Goal: Task Accomplishment & Management: Use online tool/utility

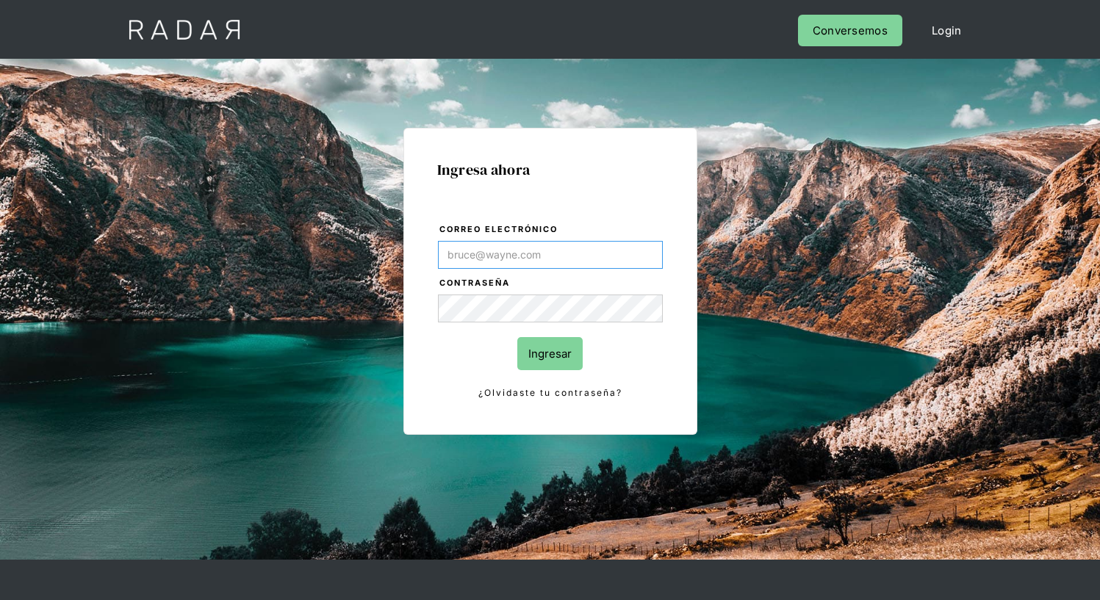
type input "[EMAIL_ADDRESS][PERSON_NAME][DOMAIN_NAME]"
click at [550, 353] on input "Ingresar" at bounding box center [549, 353] width 65 height 33
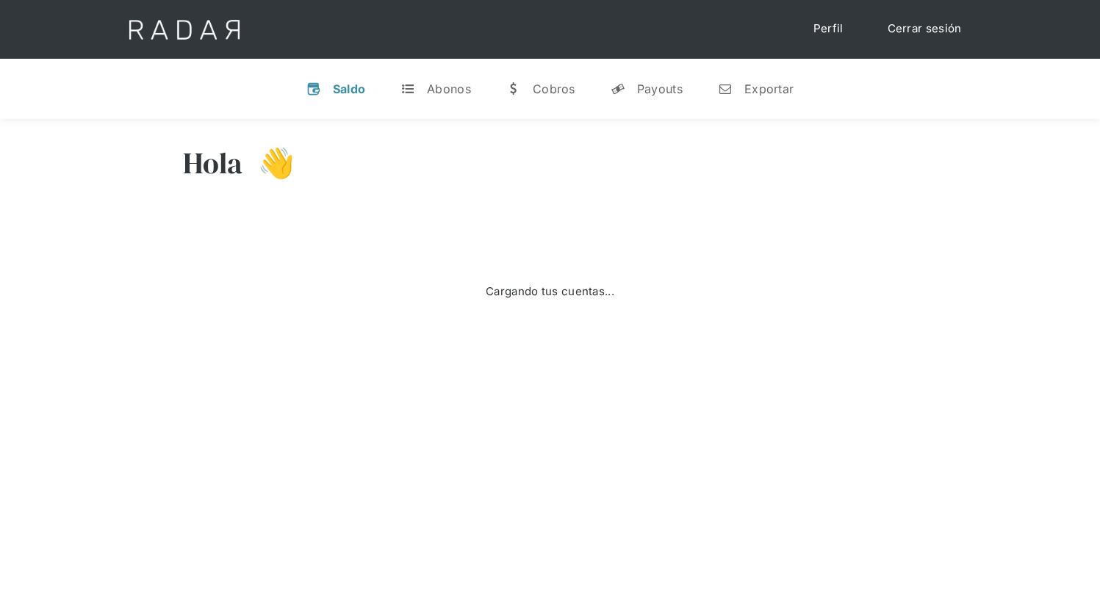
select select "8"
click at [755, 88] on div "Exportar" at bounding box center [768, 89] width 49 height 15
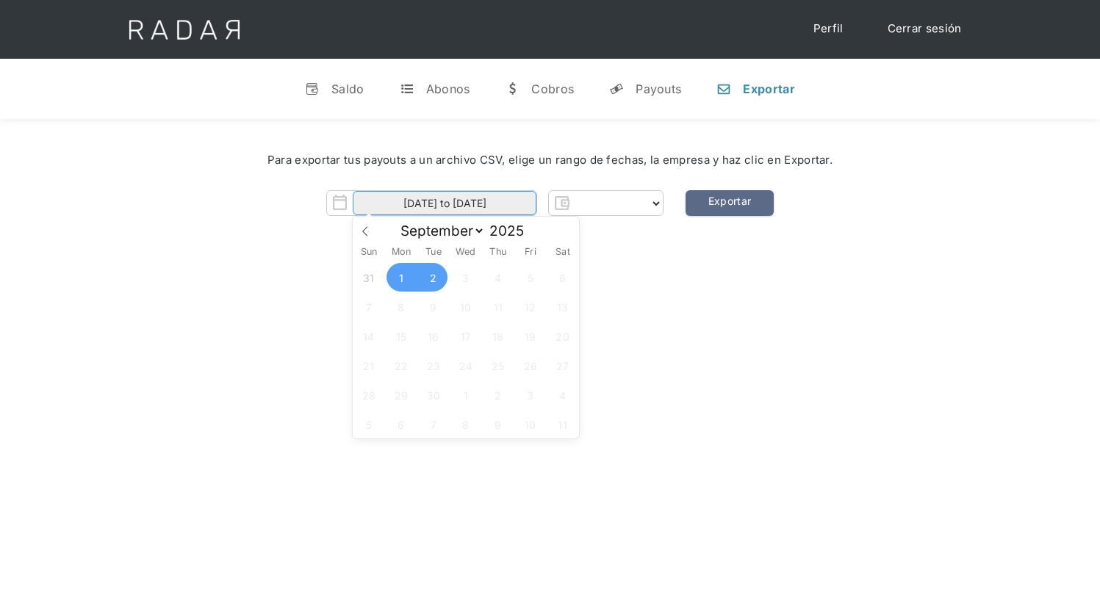
click at [445, 204] on input "[DATE] to [DATE]" at bounding box center [445, 203] width 184 height 24
select select "prontopaga"
click at [401, 278] on span "1" at bounding box center [401, 277] width 29 height 29
click at [434, 278] on span "2" at bounding box center [433, 277] width 29 height 29
type input "[DATE] to [DATE]"
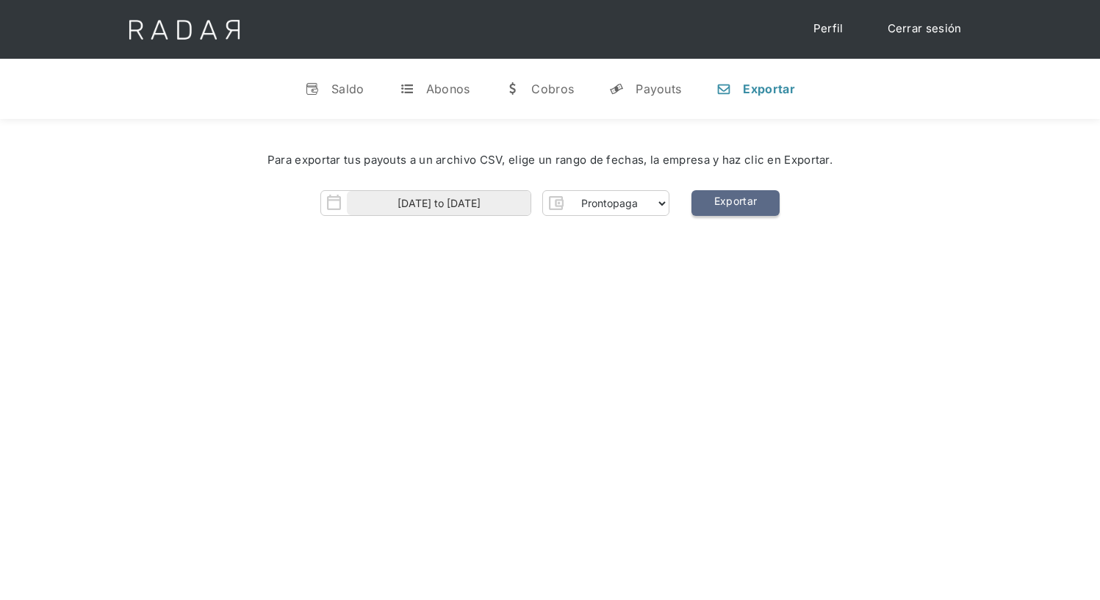
click at [735, 204] on link "Exportar" at bounding box center [735, 203] width 88 height 26
